Goal: Download file/media

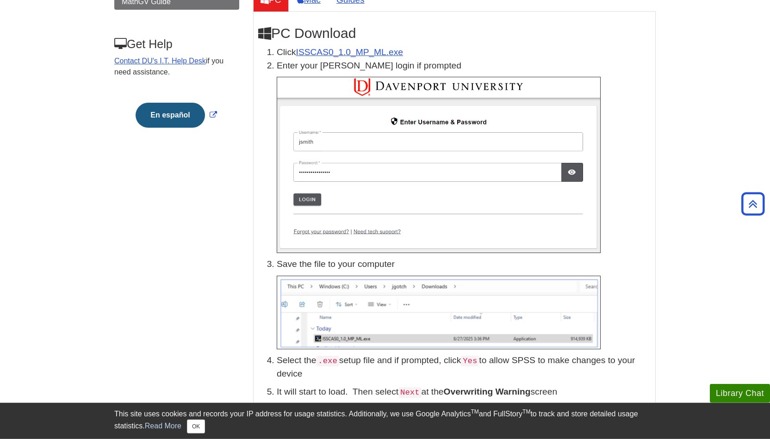
scroll to position [195, 0]
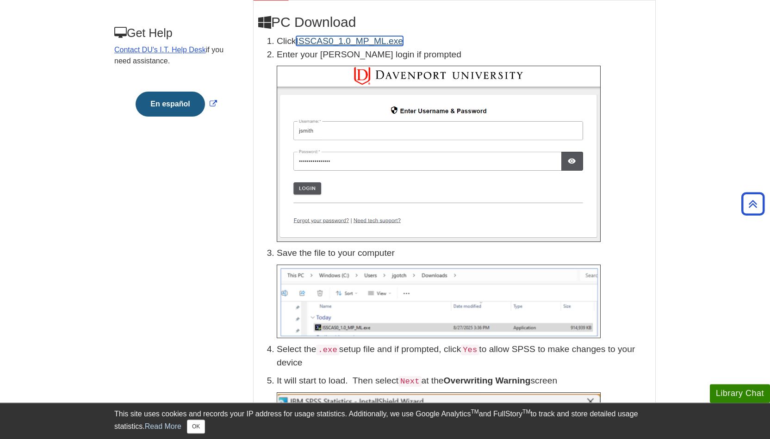
click at [334, 40] on link "ISSCAS0_1.0_MP_ML.exe" at bounding box center [349, 41] width 107 height 10
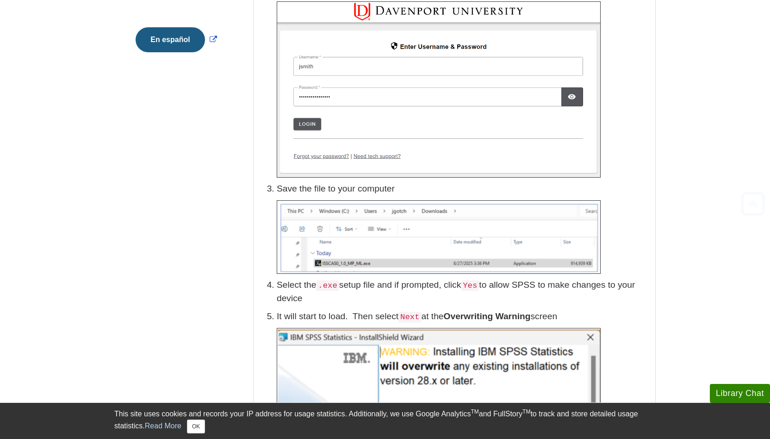
scroll to position [259, 0]
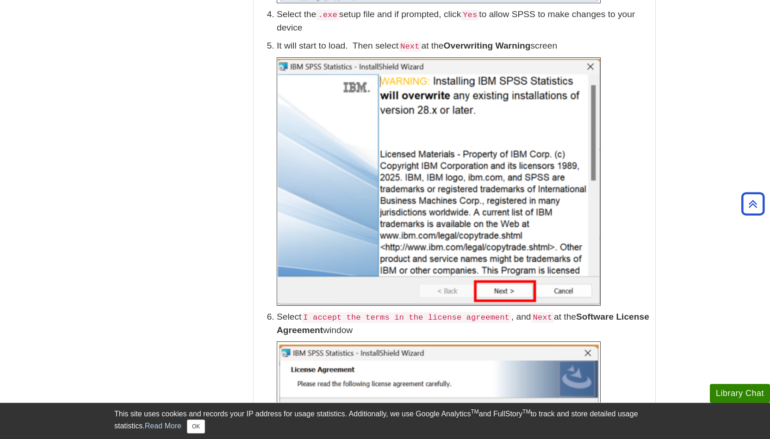
scroll to position [548, 0]
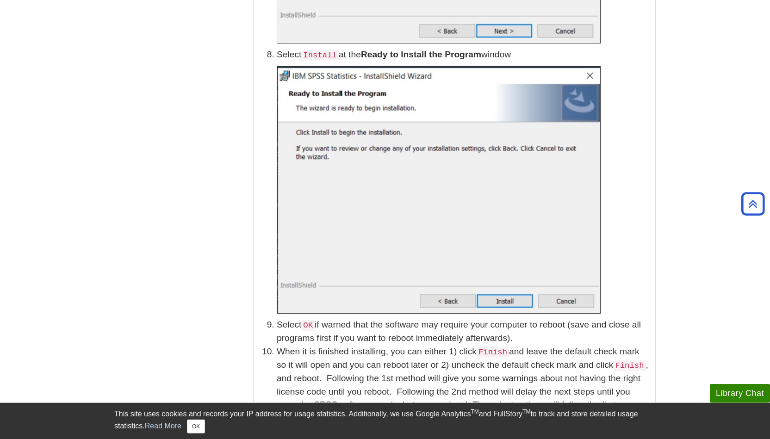
scroll to position [1365, 0]
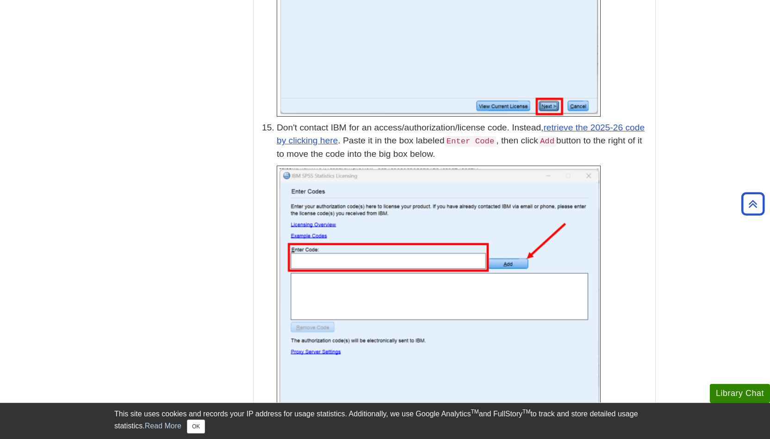
scroll to position [2474, 0]
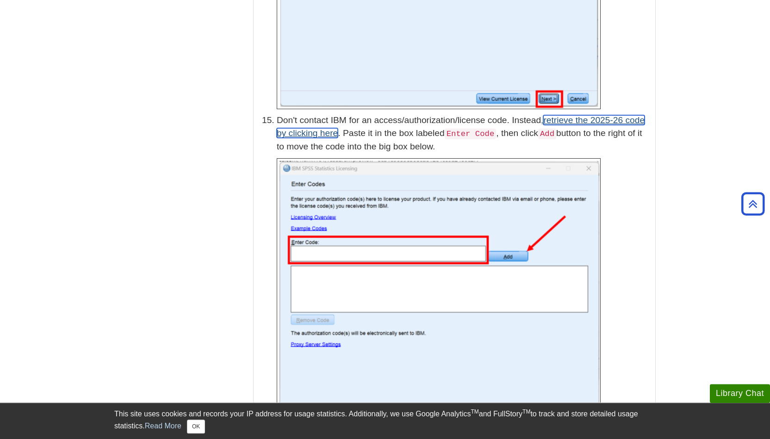
click at [605, 115] on link "retrieve the 2025-26 code by clicking here" at bounding box center [461, 126] width 368 height 23
click at [222, 179] on div "Menu Minitab Desmos Guide SPSS 31 MathGV Guide Get Help Contact DU's I.T. Help …" at bounding box center [384, 10] width 555 height 4735
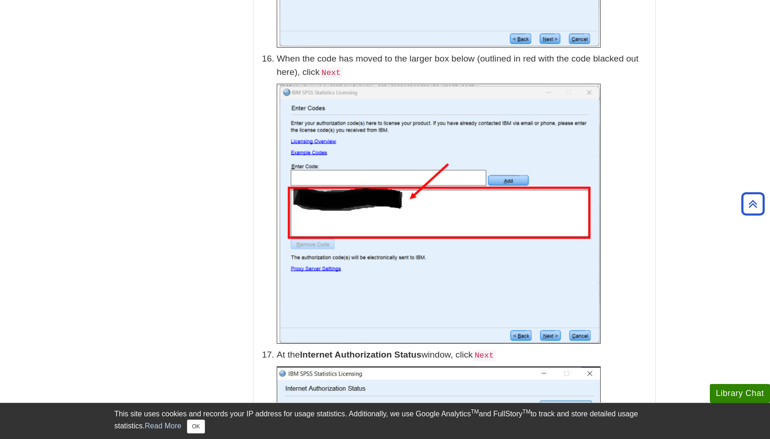
scroll to position [2858, 0]
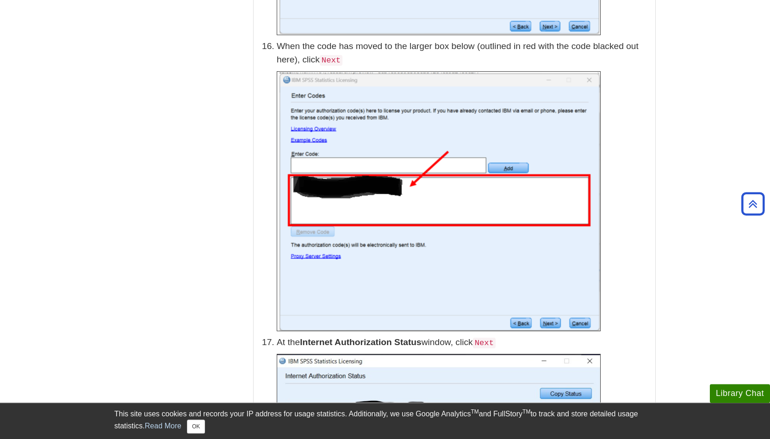
click at [630, 189] on p at bounding box center [464, 201] width 374 height 260
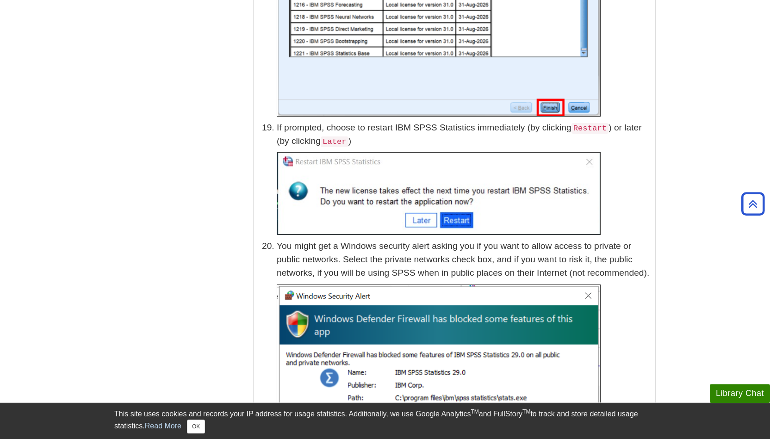
scroll to position [3623, 0]
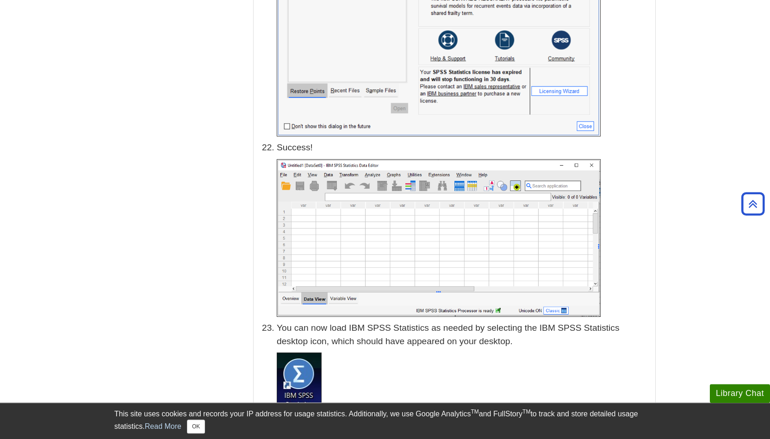
scroll to position [4344, 0]
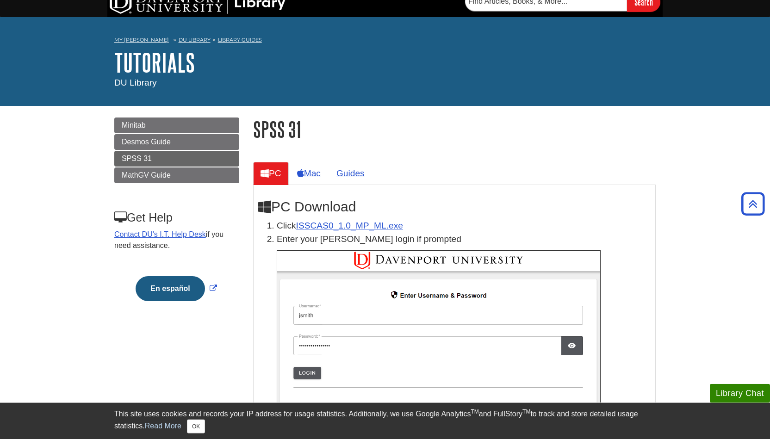
scroll to position [0, 0]
